Goal: Information Seeking & Learning: Learn about a topic

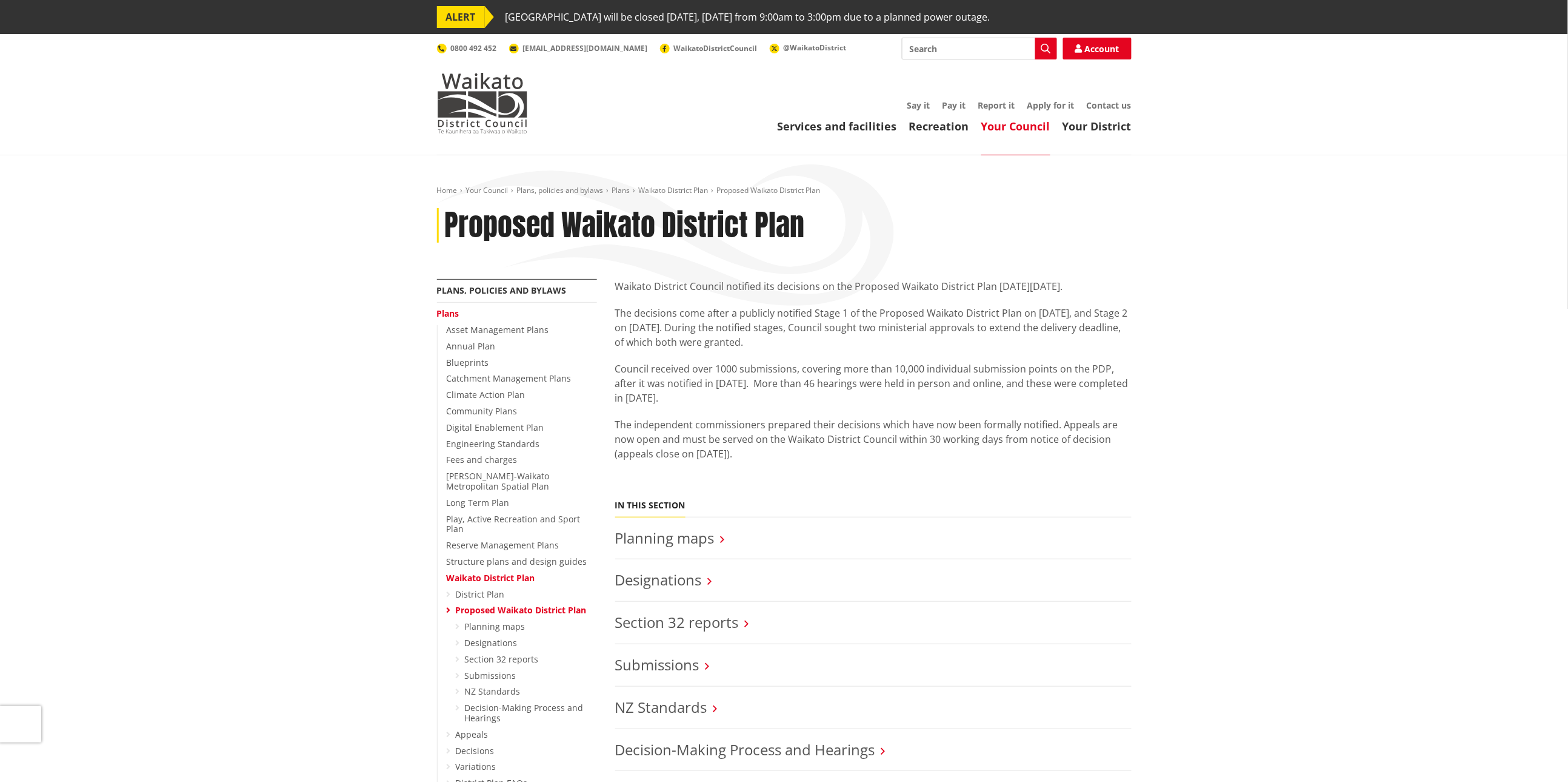
click at [495, 572] on link "Waikato District Plan" at bounding box center [491, 578] width 88 height 11
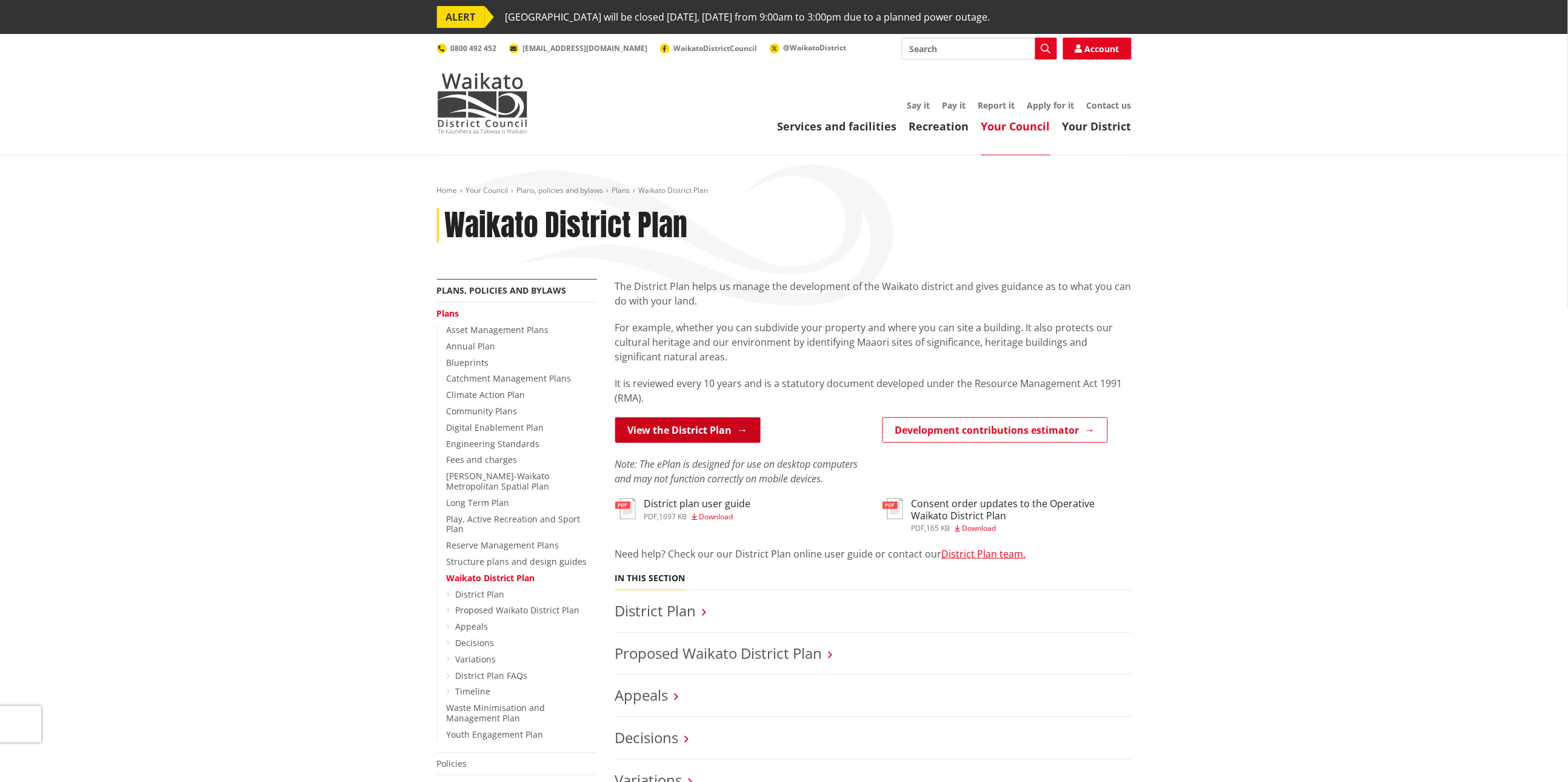
click at [686, 430] on link "View the District Plan" at bounding box center [688, 430] width 146 height 26
click at [630, 611] on link "District Plan" at bounding box center [656, 611] width 81 height 20
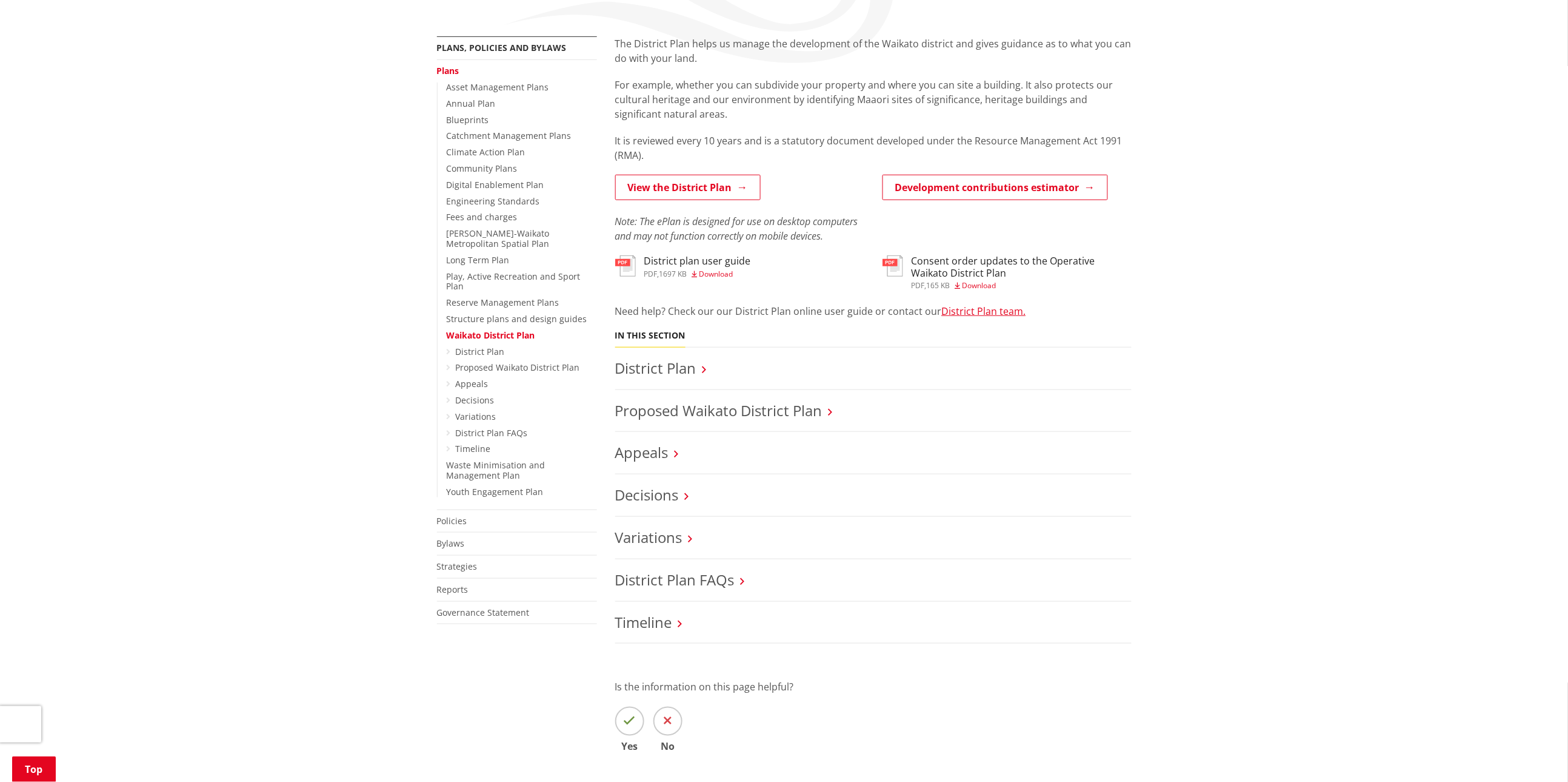
scroll to position [273, 0]
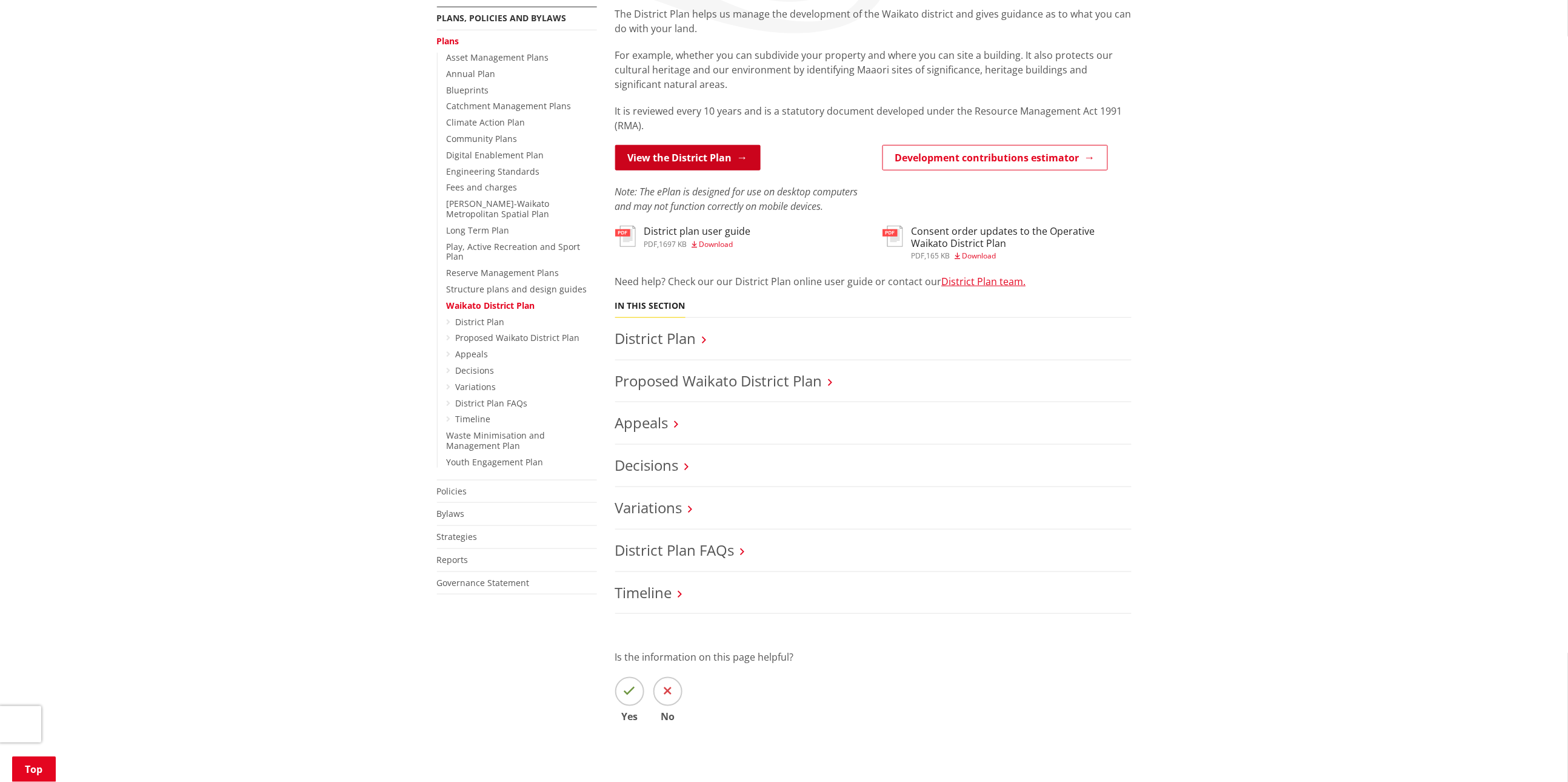
click at [681, 159] on link "View the District Plan" at bounding box center [688, 158] width 146 height 26
